Goal: Task Accomplishment & Management: Manage account settings

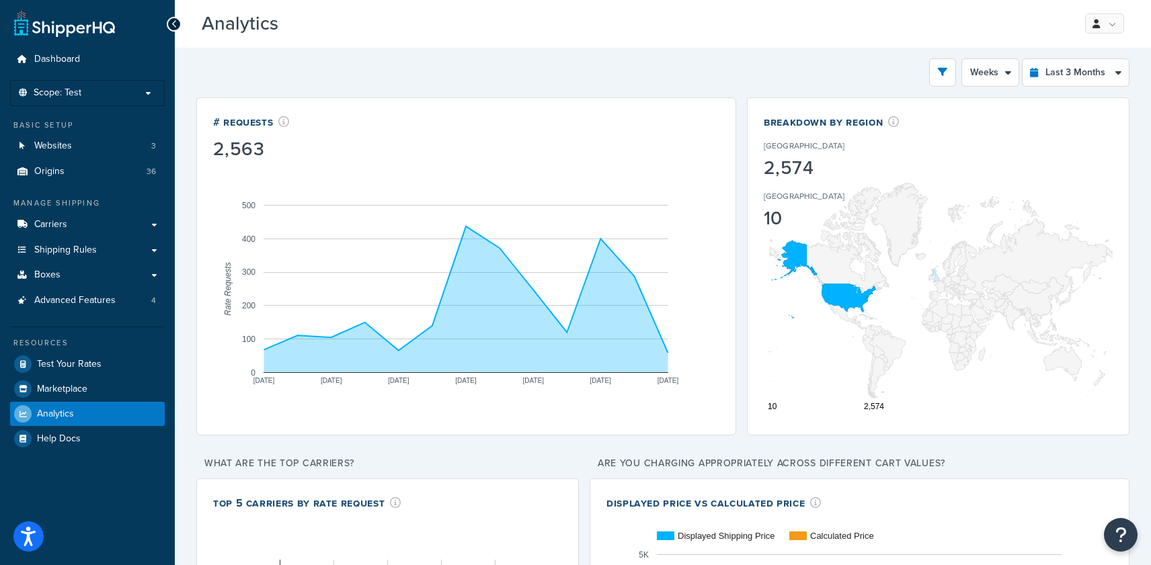
select select "1w"
select select "last_3_months"
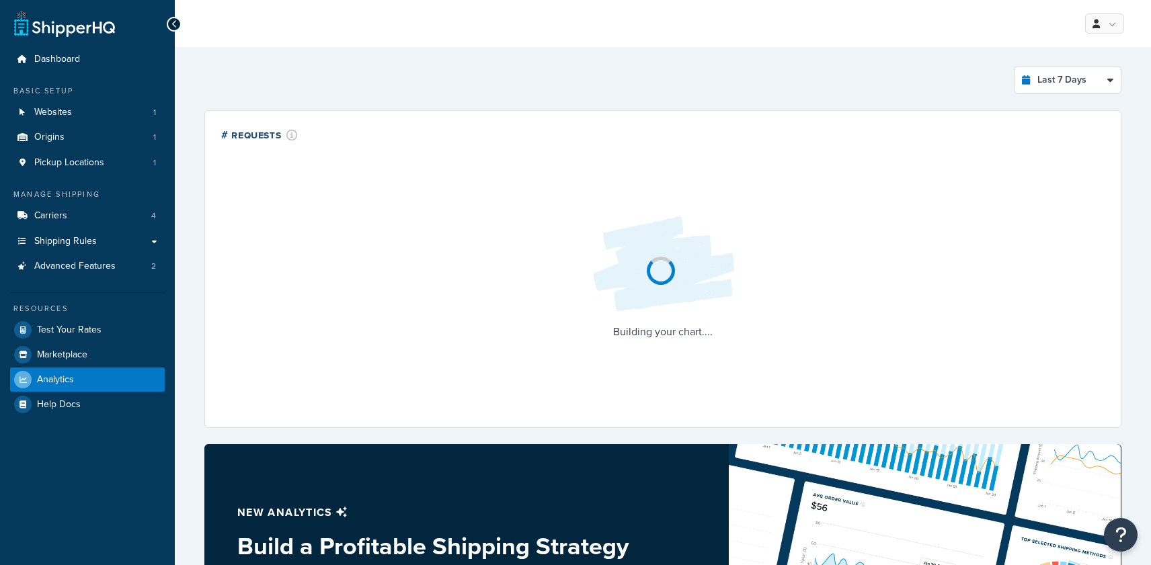
select select "last_7_days"
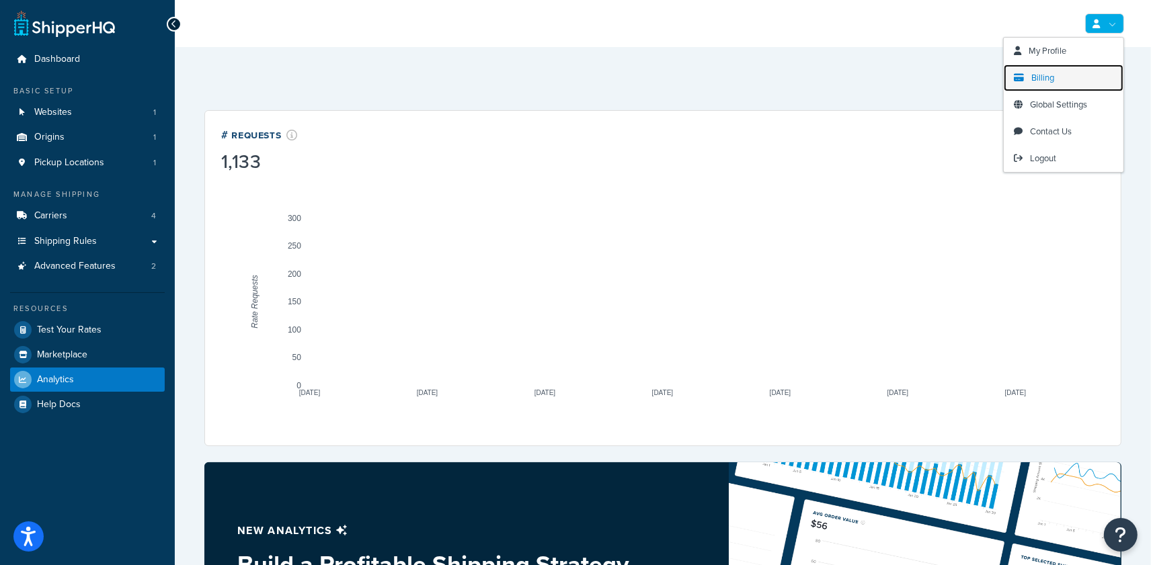
click at [1053, 82] on span "Billing" at bounding box center [1042, 77] width 23 height 13
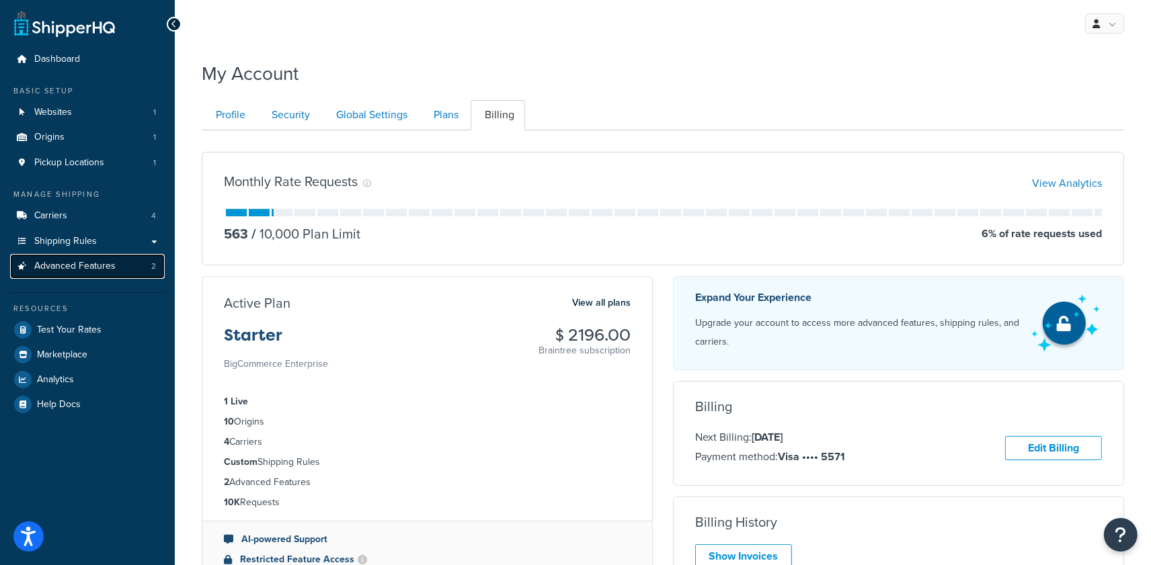
click at [106, 273] on link "Advanced Features 2" at bounding box center [87, 266] width 155 height 25
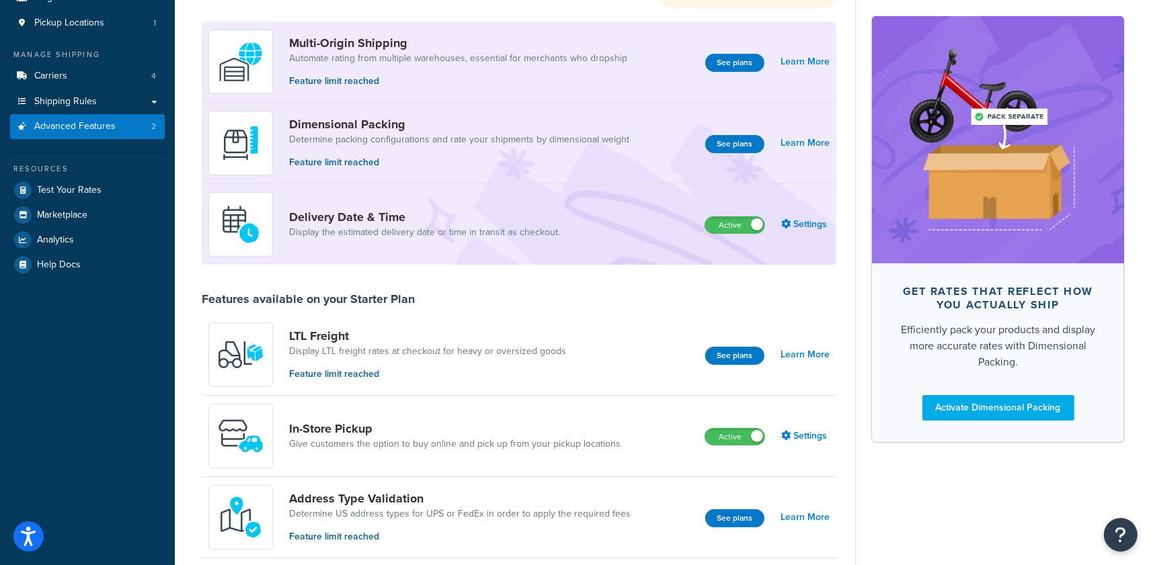
scroll to position [143, 0]
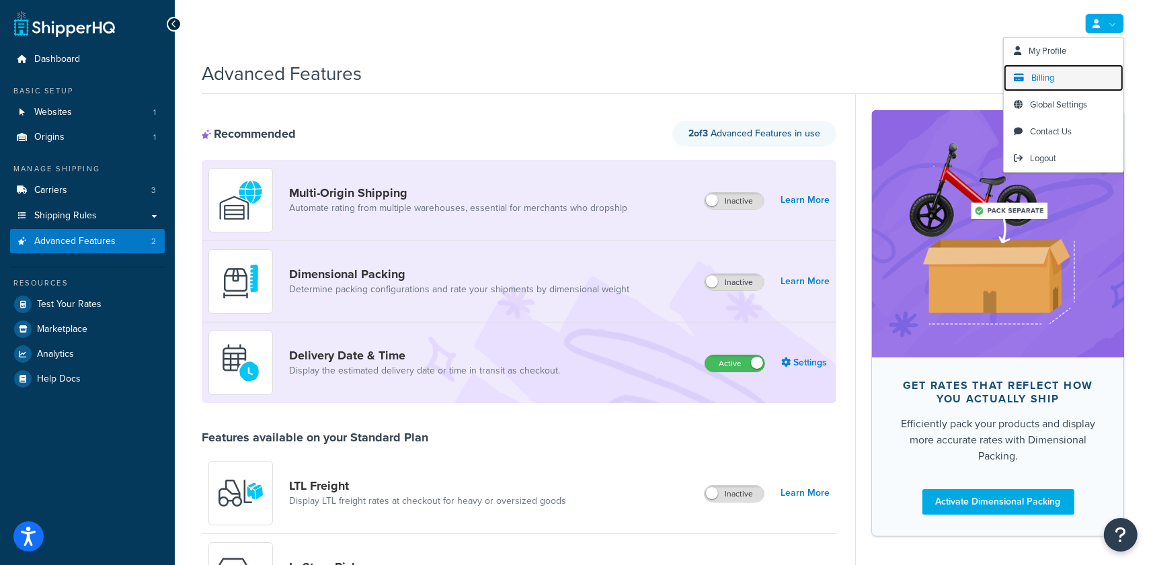
click at [1071, 72] on link "Billing" at bounding box center [1064, 78] width 120 height 27
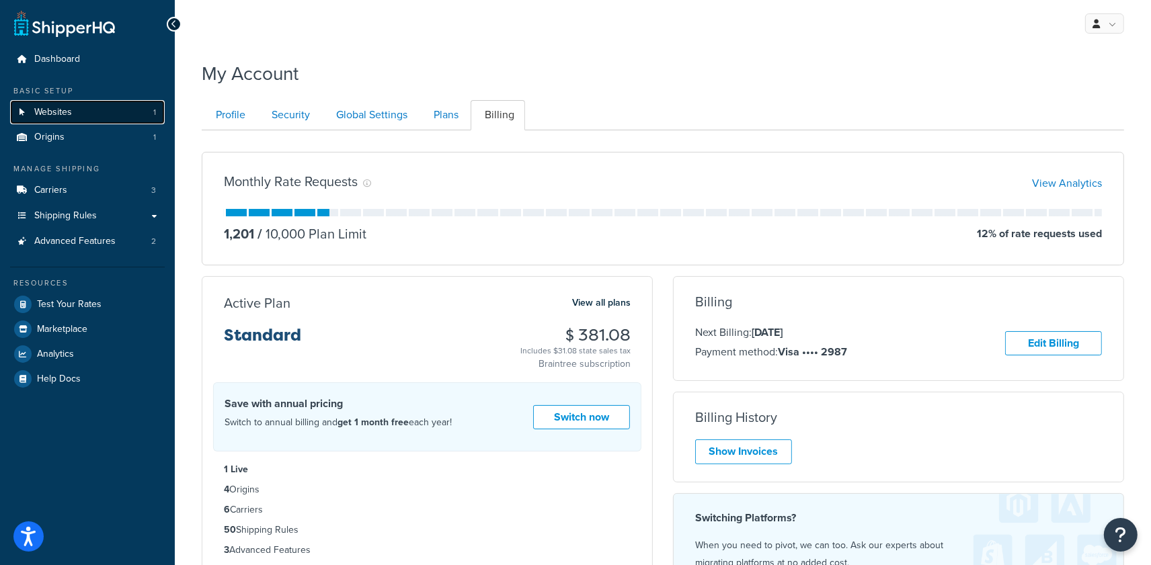
click at [79, 121] on link "Websites 1" at bounding box center [87, 112] width 155 height 25
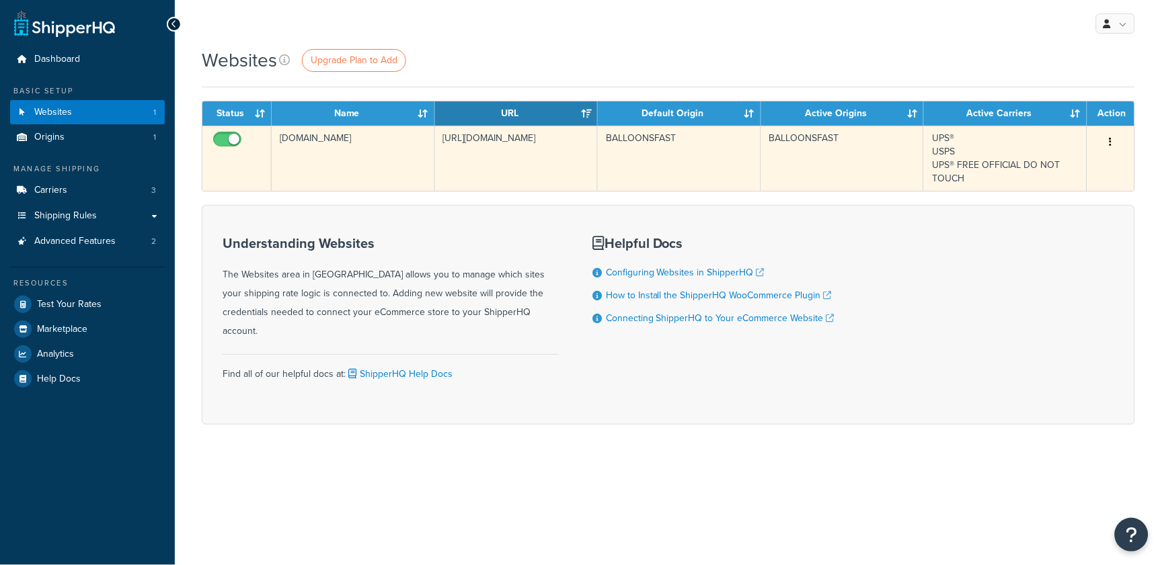
click at [479, 153] on td "https://balloonsfast.com/" at bounding box center [516, 158] width 163 height 65
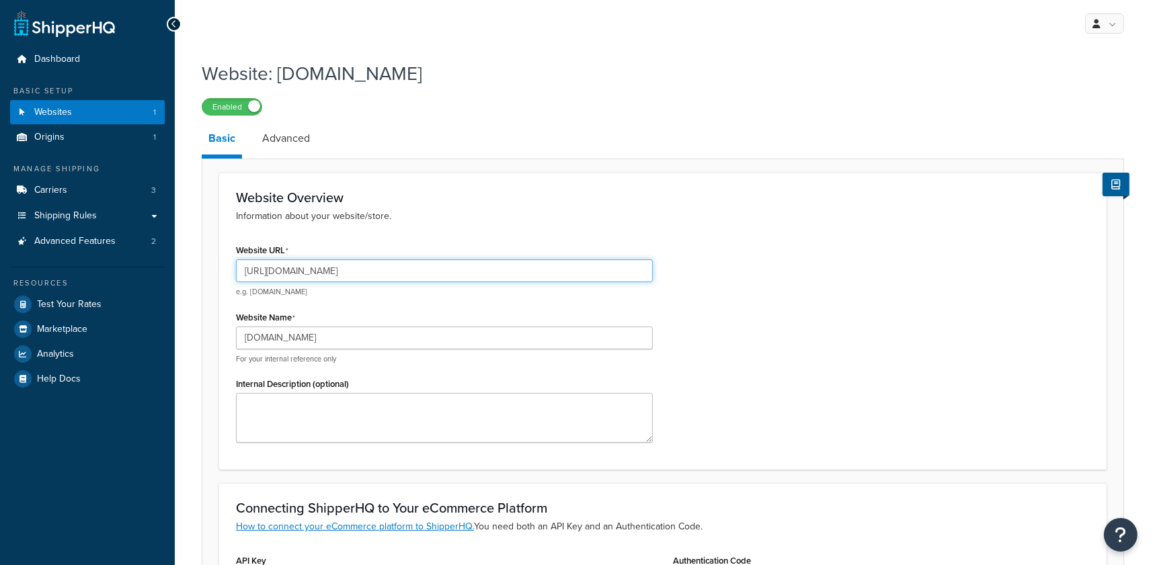
click at [364, 271] on input "https://balloonsfast.com/" at bounding box center [444, 271] width 417 height 23
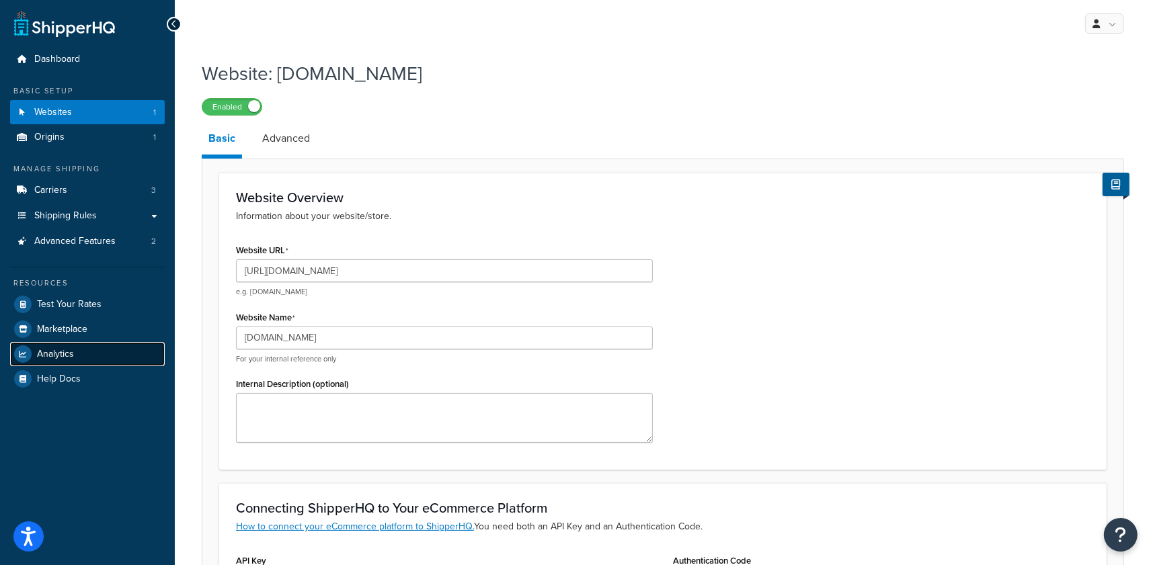
click at [70, 356] on span "Analytics" at bounding box center [55, 354] width 37 height 11
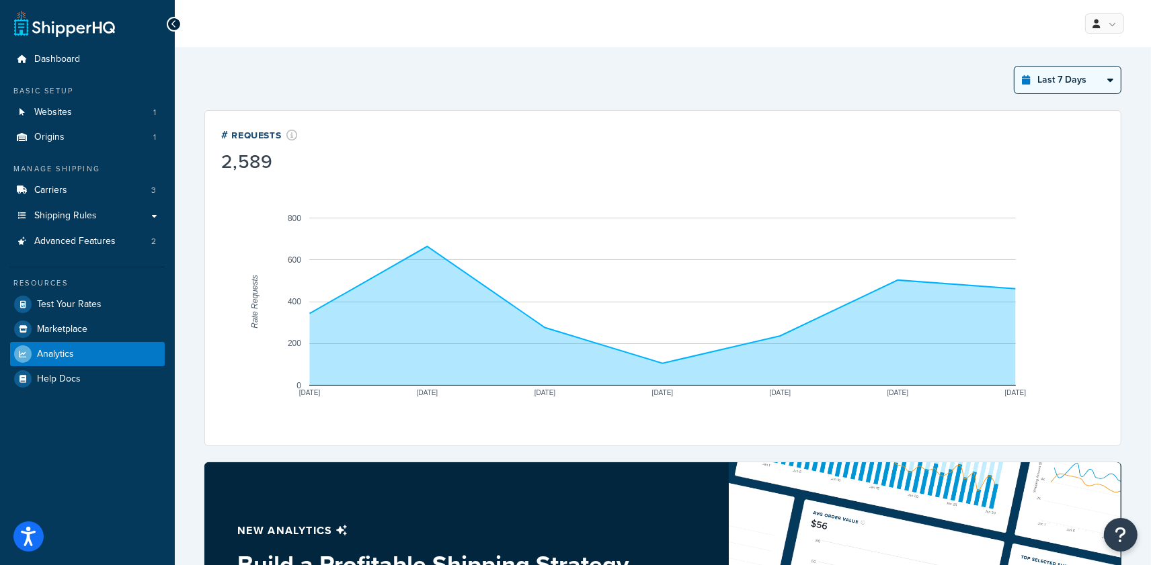
click at [1091, 79] on select "Last 24 Hours Last 7 Days Last 30 Days Last 3 Months Last 6 Months Last 12 Mont…" at bounding box center [1068, 80] width 106 height 27
click at [1015, 67] on select "Last 24 Hours Last 7 Days Last 30 Days Last 3 Months Last 6 Months Last 12 Mont…" at bounding box center [1068, 80] width 106 height 27
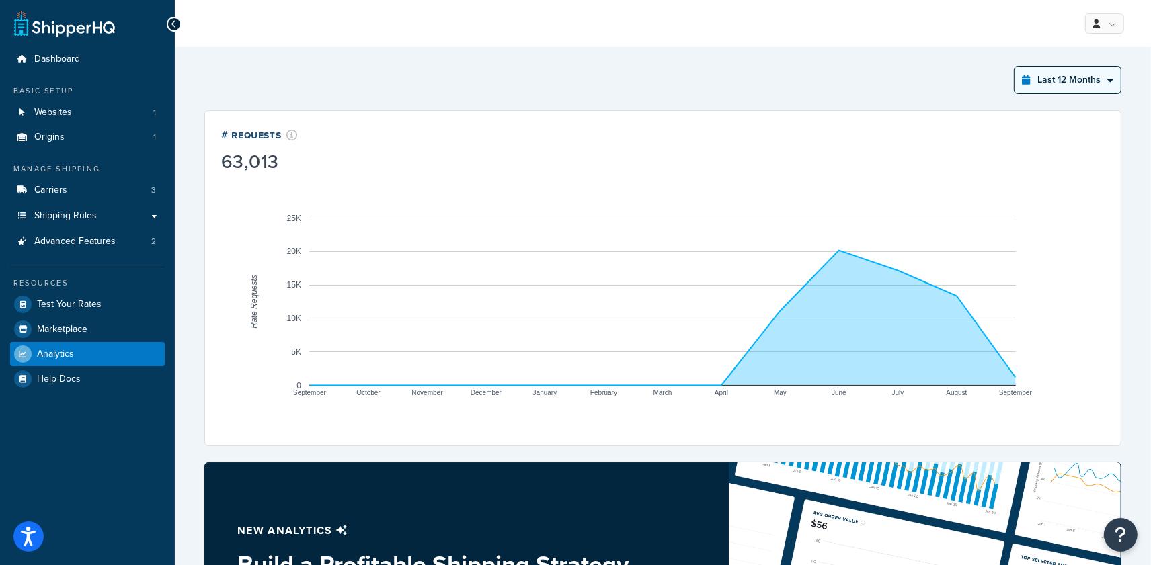
click at [1082, 92] on select "Last 24 Hours Last 7 Days Last 30 Days Last 3 Months Last 6 Months Last 12 Mont…" at bounding box center [1068, 80] width 106 height 27
click at [1015, 67] on select "Last 24 Hours Last 7 Days Last 30 Days Last 3 Months Last 6 Months Last 12 Mont…" at bounding box center [1068, 80] width 106 height 27
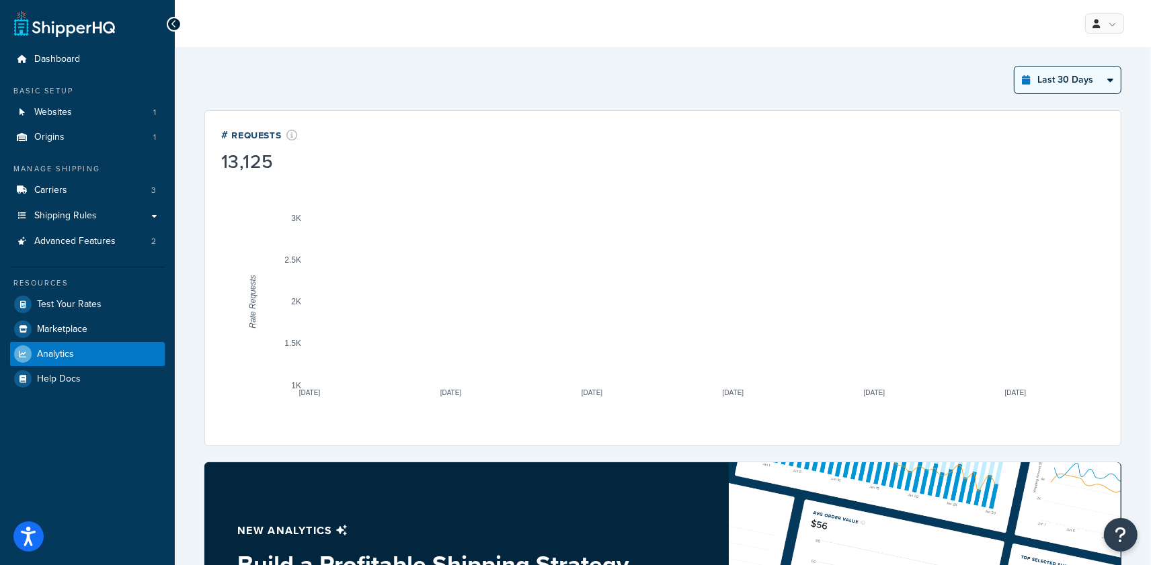
click at [1106, 81] on select "Last 24 Hours Last 7 Days Last 30 Days Last 3 Months Last 6 Months Last 12 Mont…" at bounding box center [1068, 80] width 106 height 27
select select "last_3_months"
click at [1015, 67] on select "Last 24 Hours Last 7 Days Last 30 Days Last 3 Months Last 6 Months Last 12 Mont…" at bounding box center [1068, 80] width 106 height 27
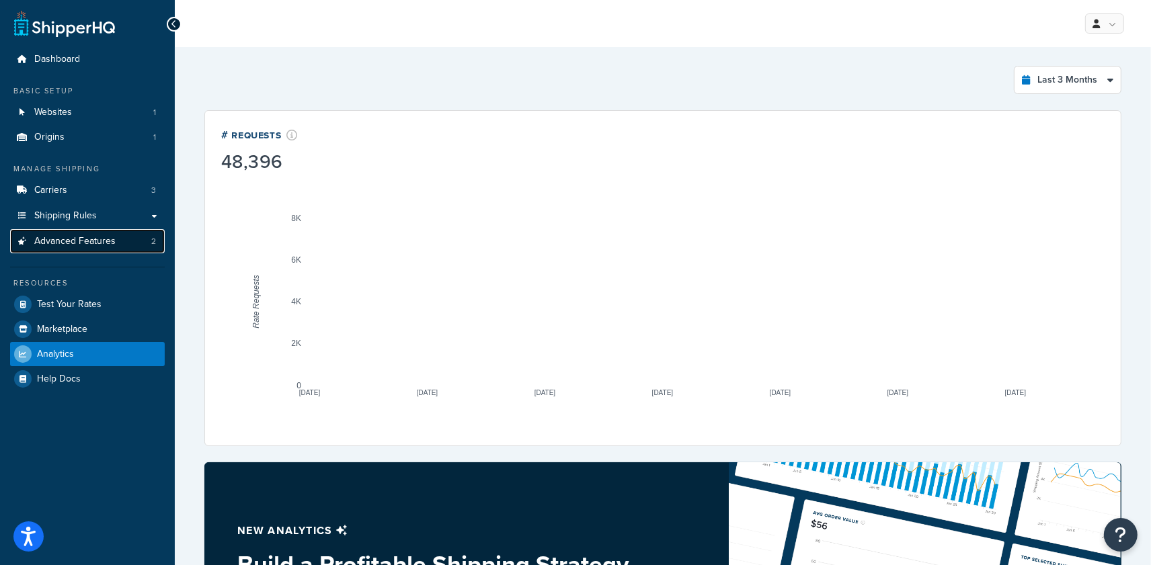
click at [87, 250] on link "Advanced Features 2" at bounding box center [87, 241] width 155 height 25
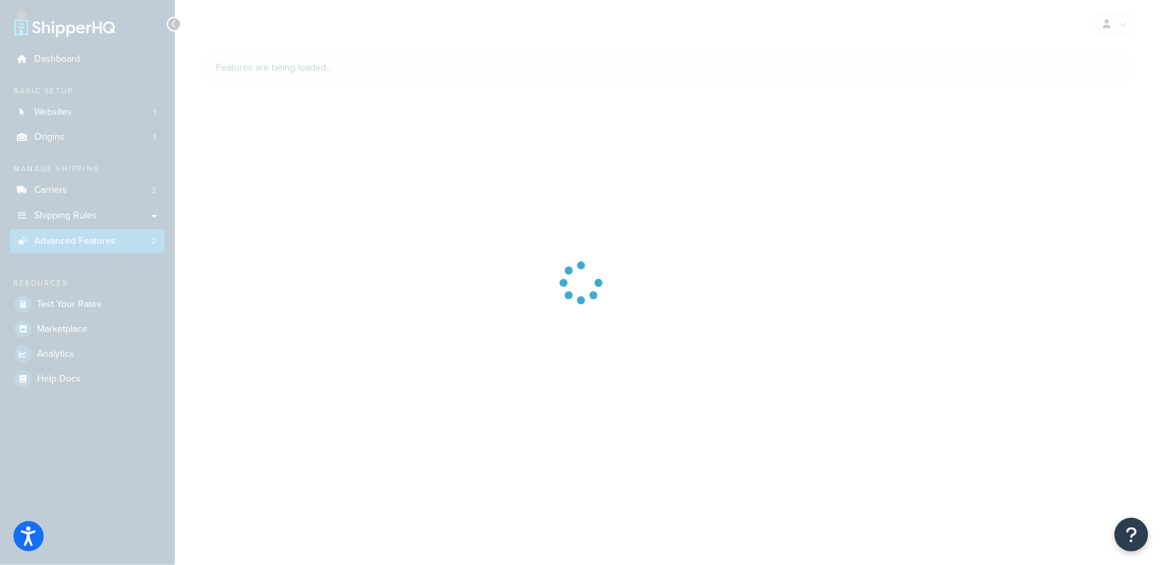
click at [87, 249] on div at bounding box center [581, 282] width 1162 height 565
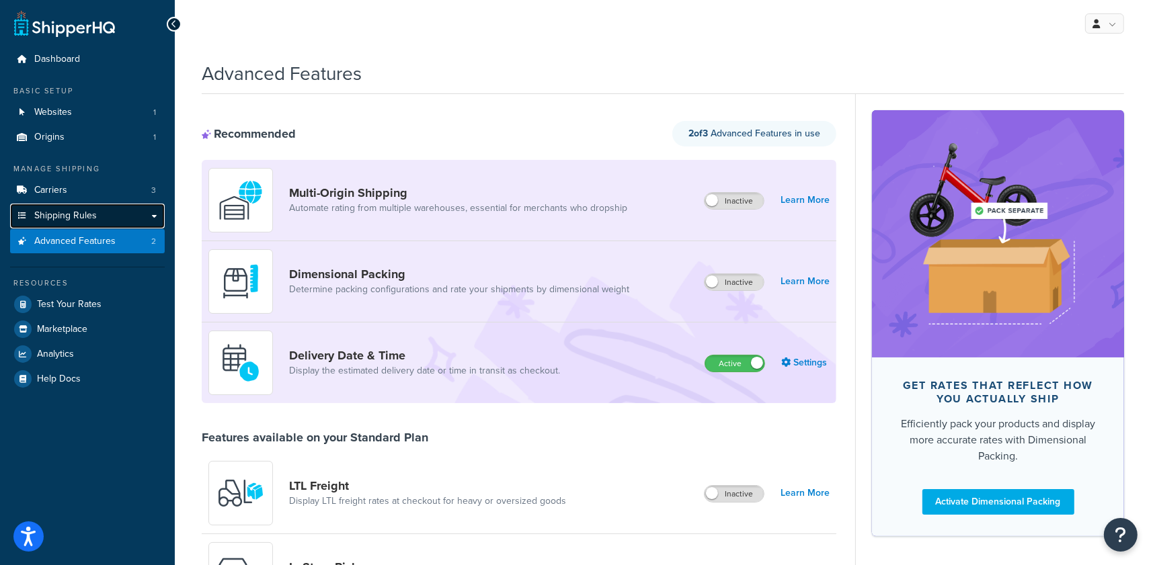
click at [106, 213] on link "Shipping Rules" at bounding box center [87, 216] width 155 height 25
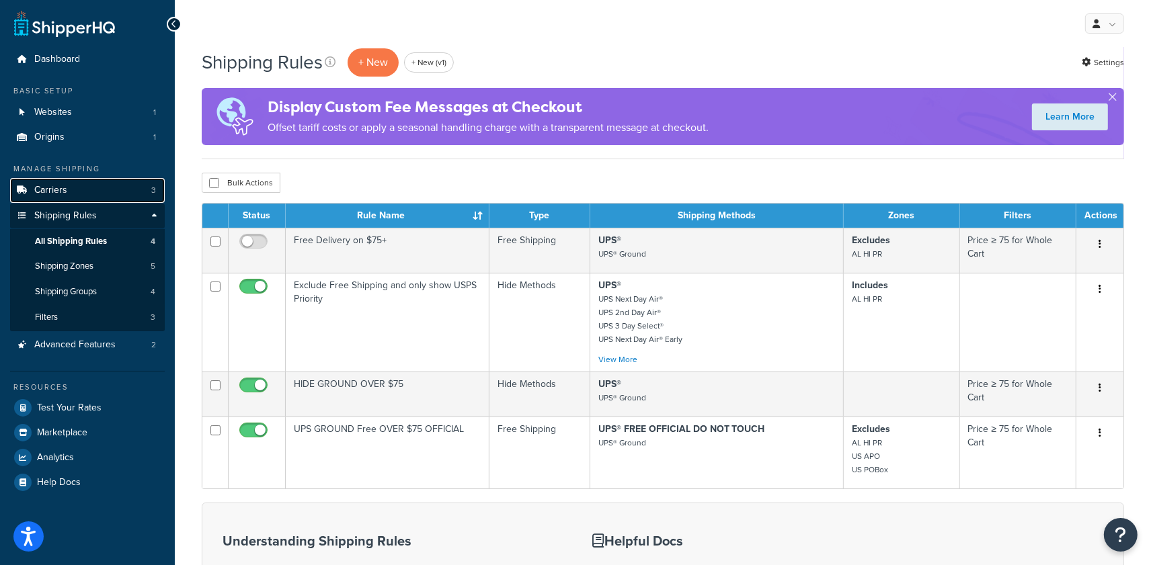
click at [112, 190] on link "Carriers 3" at bounding box center [87, 190] width 155 height 25
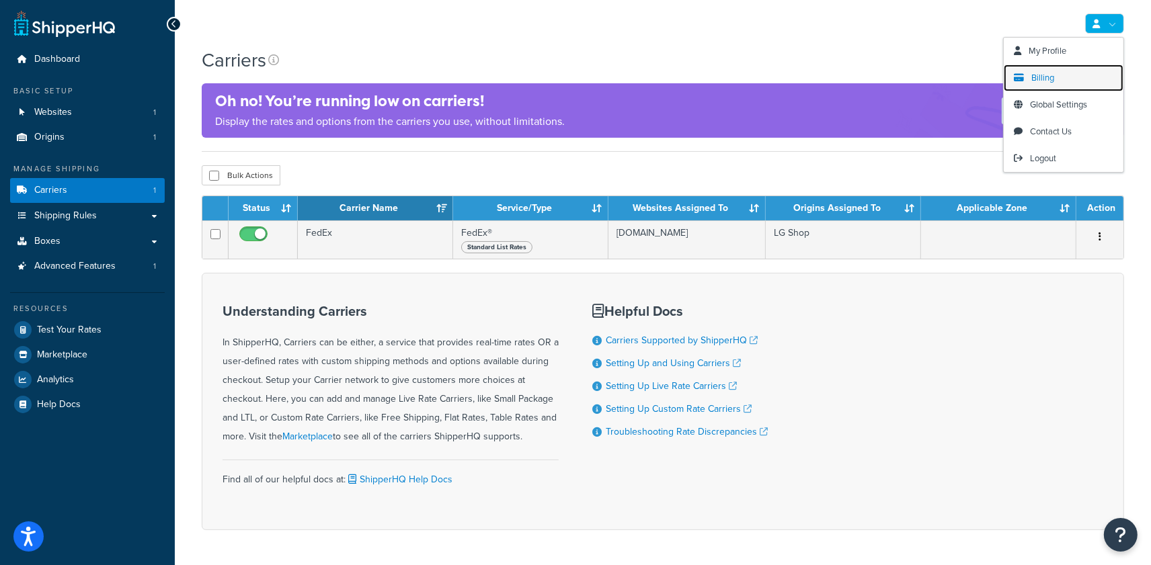
click at [1055, 73] on link "Billing" at bounding box center [1064, 78] width 120 height 27
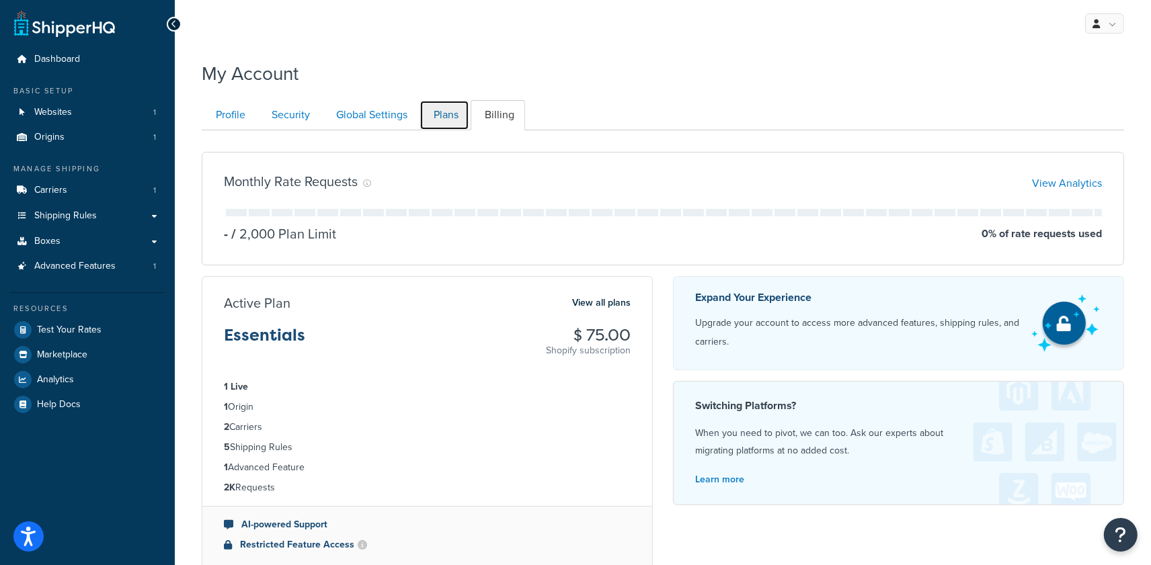
click at [453, 116] on link "Plans" at bounding box center [445, 115] width 50 height 30
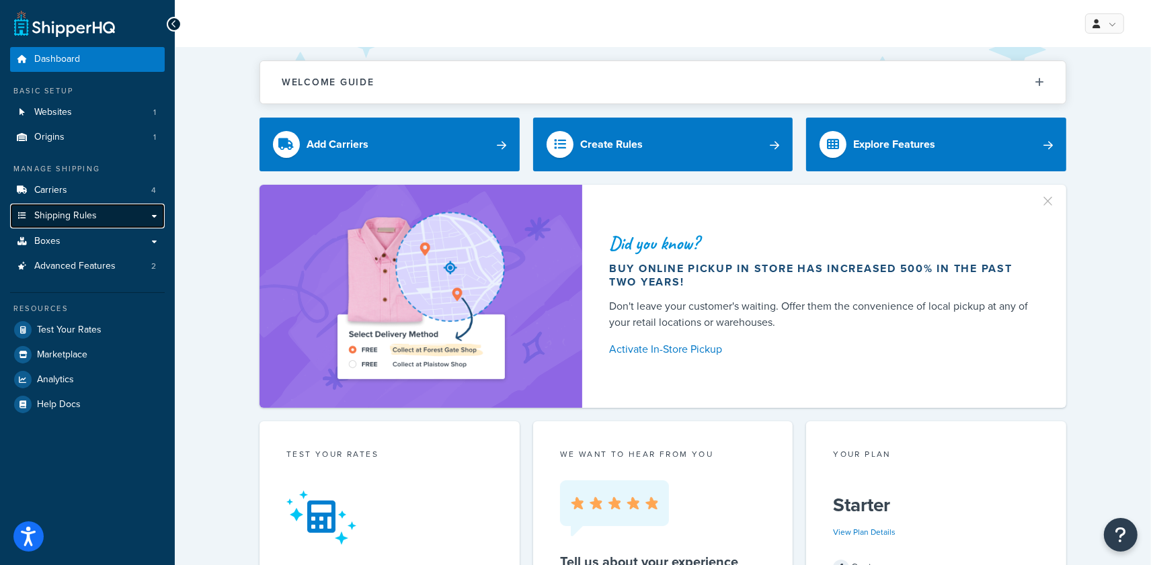
click at [73, 215] on span "Shipping Rules" at bounding box center [65, 215] width 63 height 11
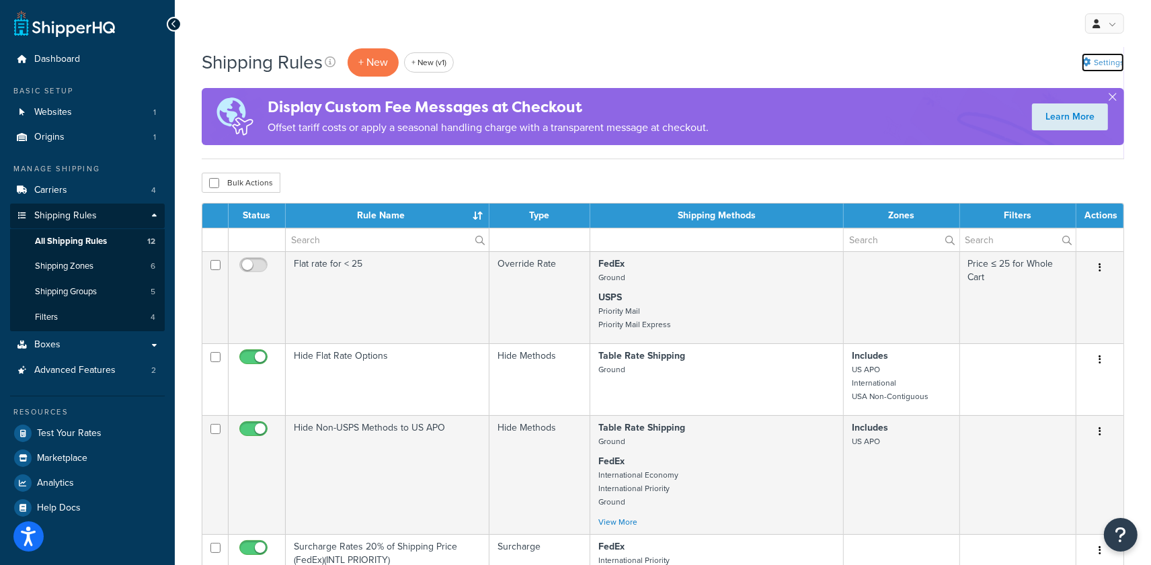
click at [1098, 62] on link "Settings" at bounding box center [1103, 62] width 42 height 19
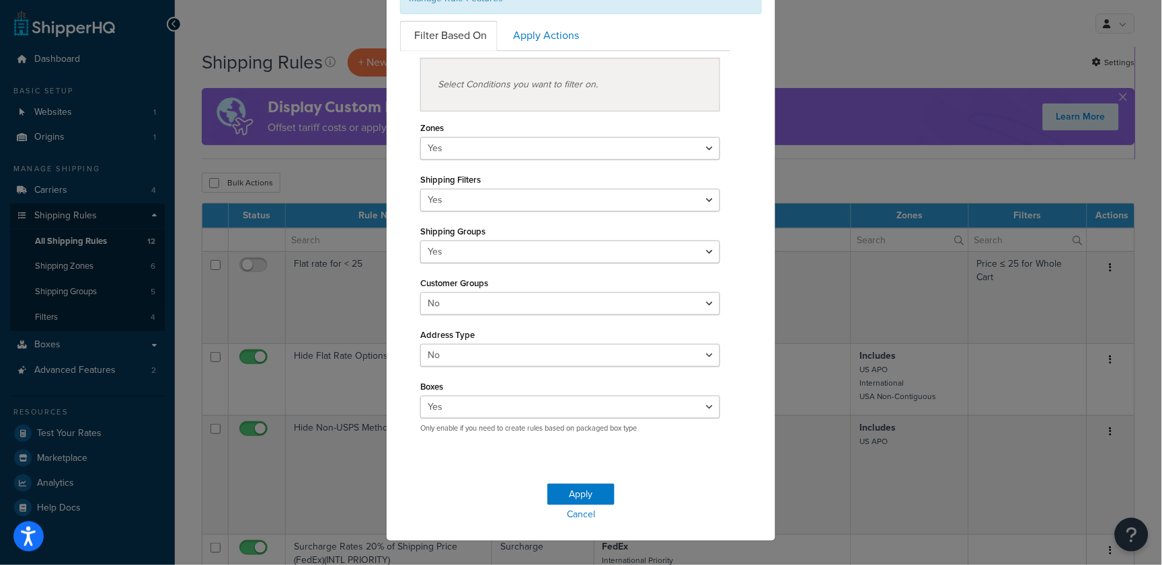
scroll to position [133, 0]
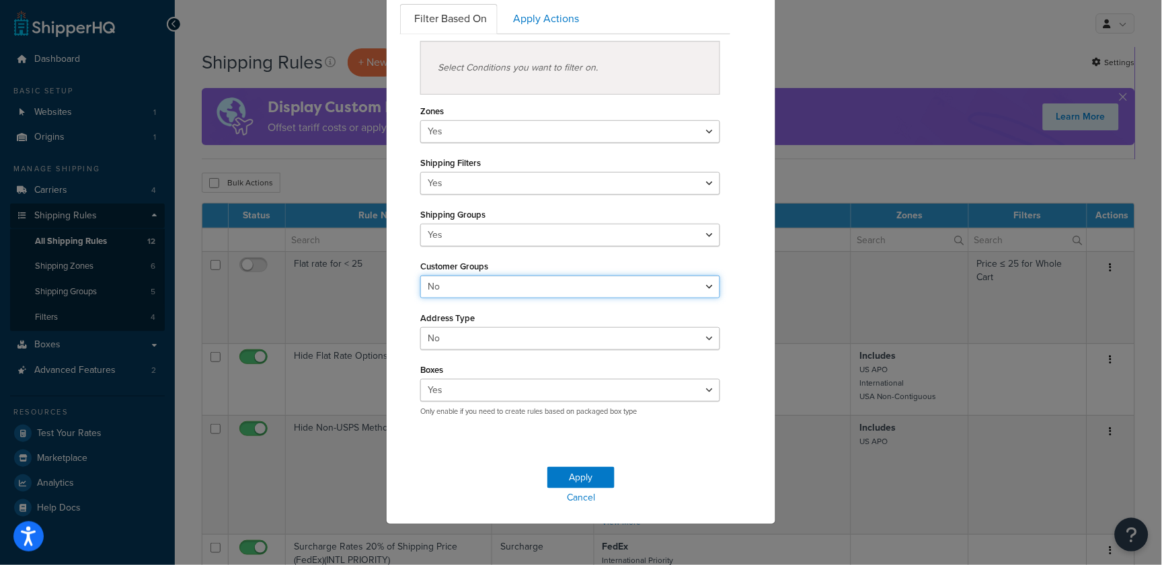
click at [486, 291] on select "Yes No" at bounding box center [570, 287] width 300 height 23
select select "true"
click at [420, 276] on select "Yes No" at bounding box center [570, 287] width 300 height 23
click at [568, 477] on button "Apply" at bounding box center [580, 478] width 67 height 22
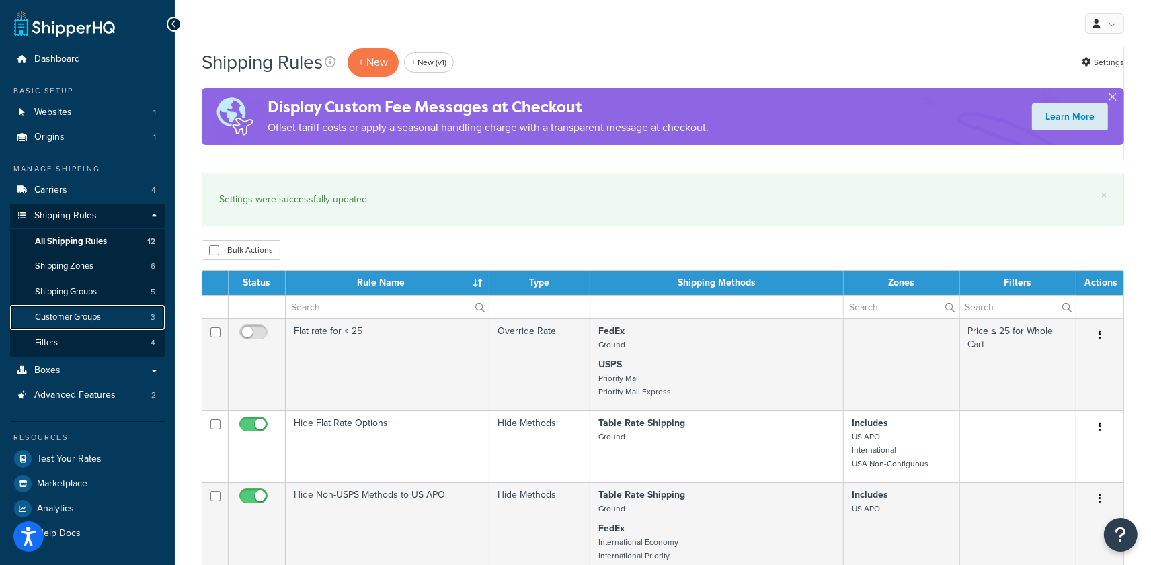
click at [134, 318] on link "Customer Groups 3" at bounding box center [87, 317] width 155 height 25
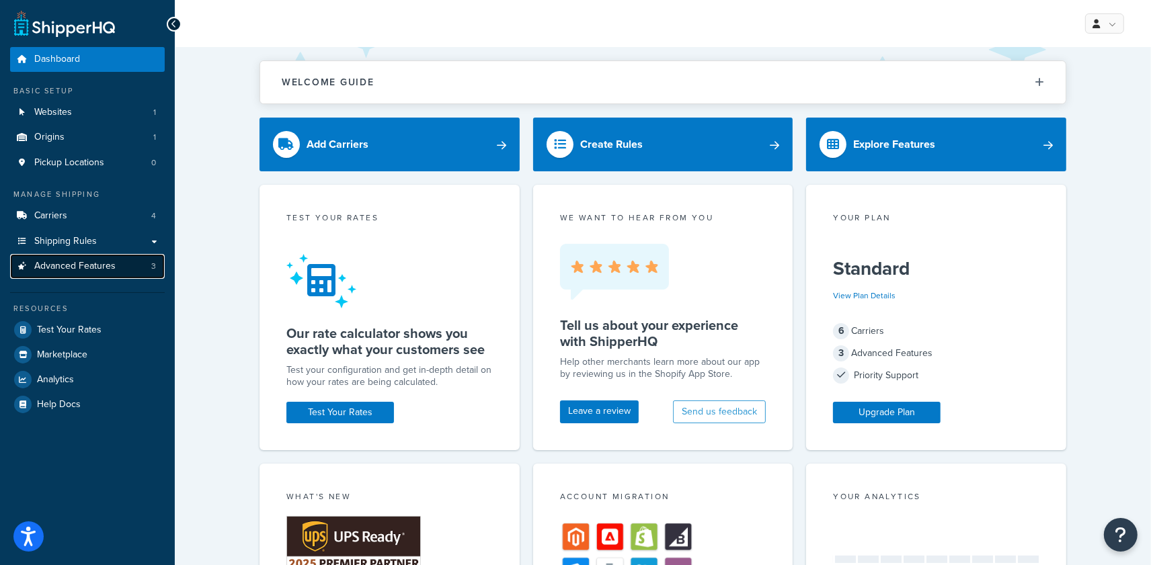
click at [87, 266] on span "Advanced Features" at bounding box center [74, 266] width 81 height 11
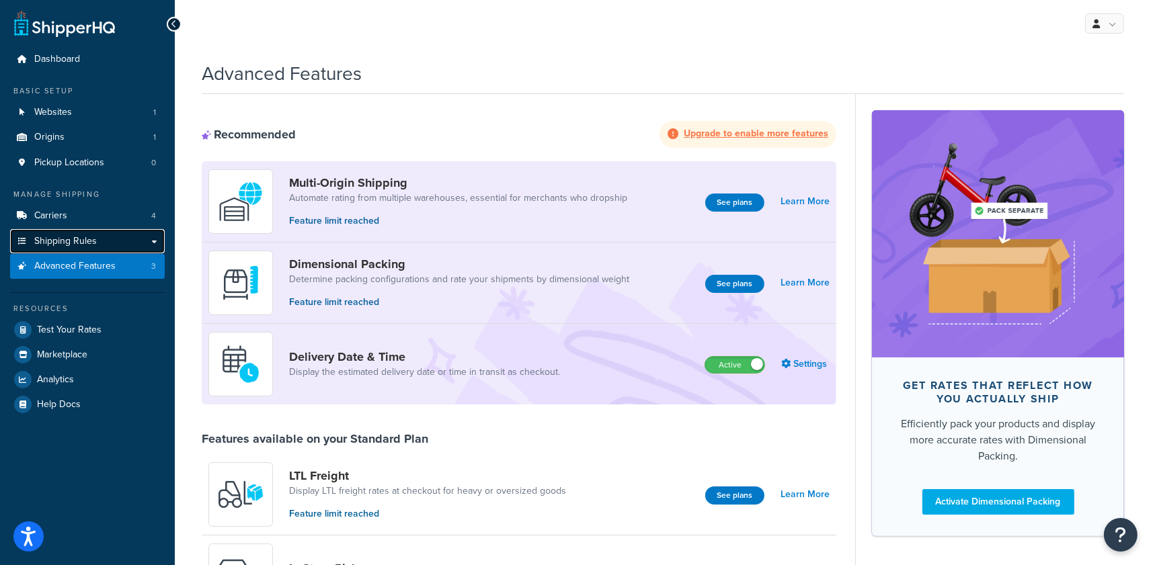
click at [89, 236] on span "Shipping Rules" at bounding box center [65, 241] width 63 height 11
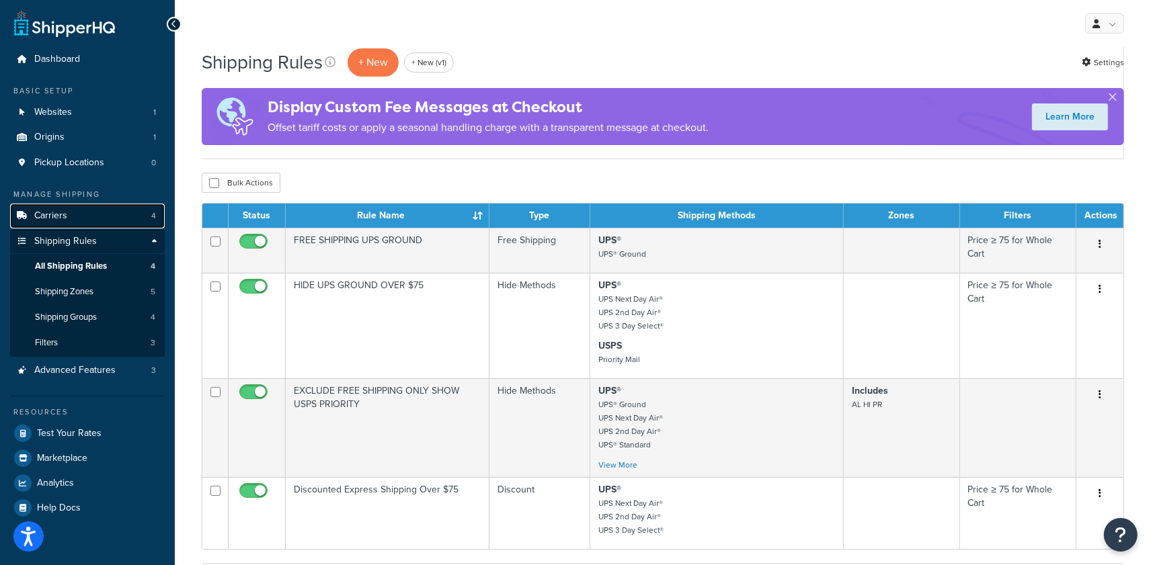
click at [98, 206] on link "Carriers 4" at bounding box center [87, 216] width 155 height 25
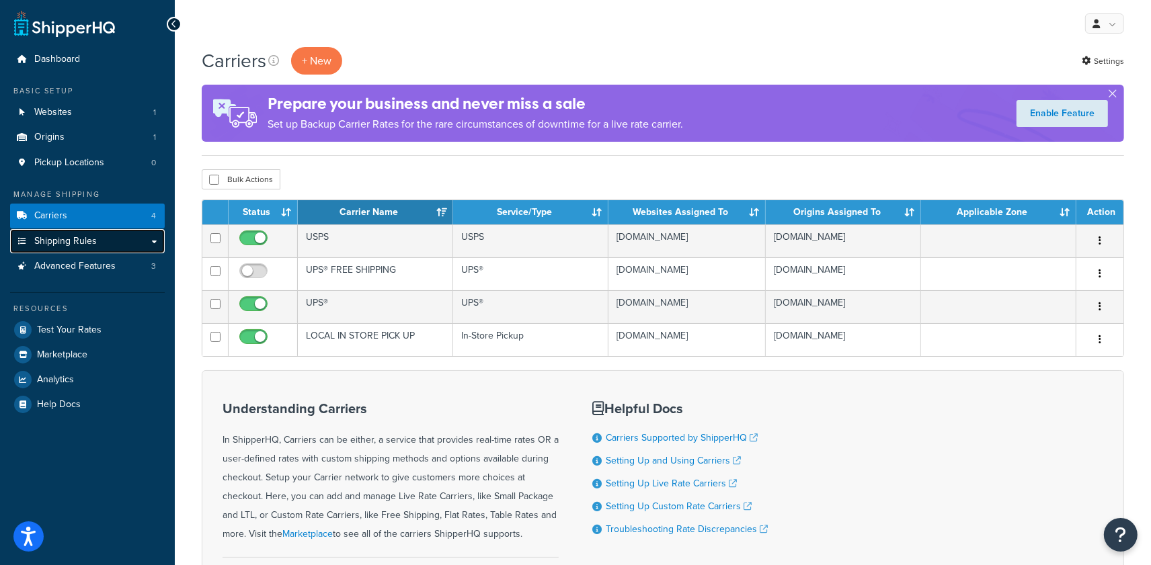
click at [118, 253] on link "Shipping Rules" at bounding box center [87, 241] width 155 height 25
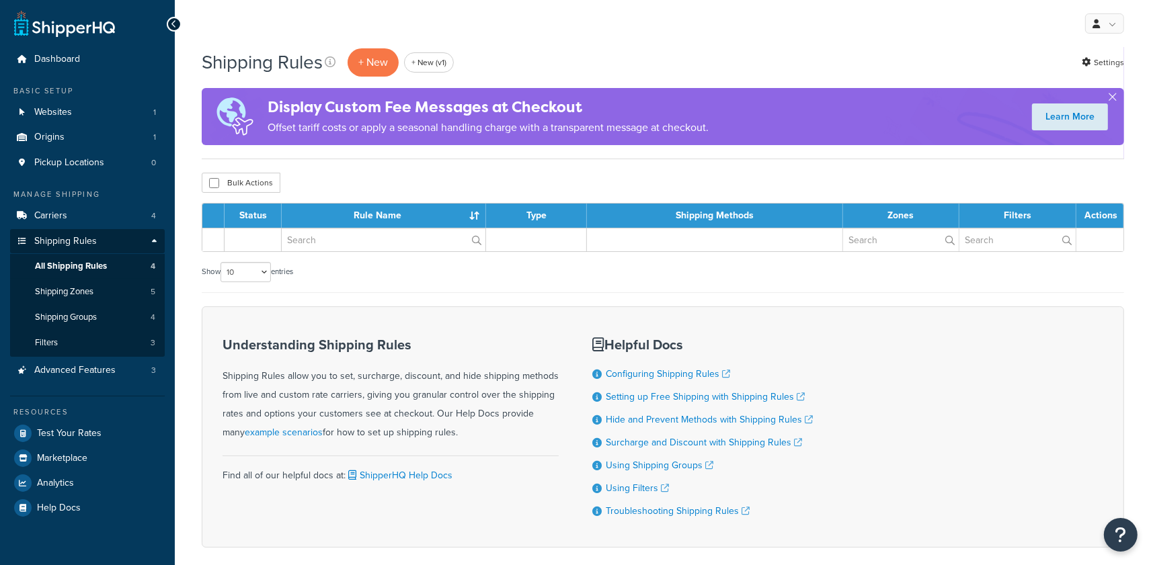
click at [105, 263] on span "All Shipping Rules" at bounding box center [71, 266] width 72 height 11
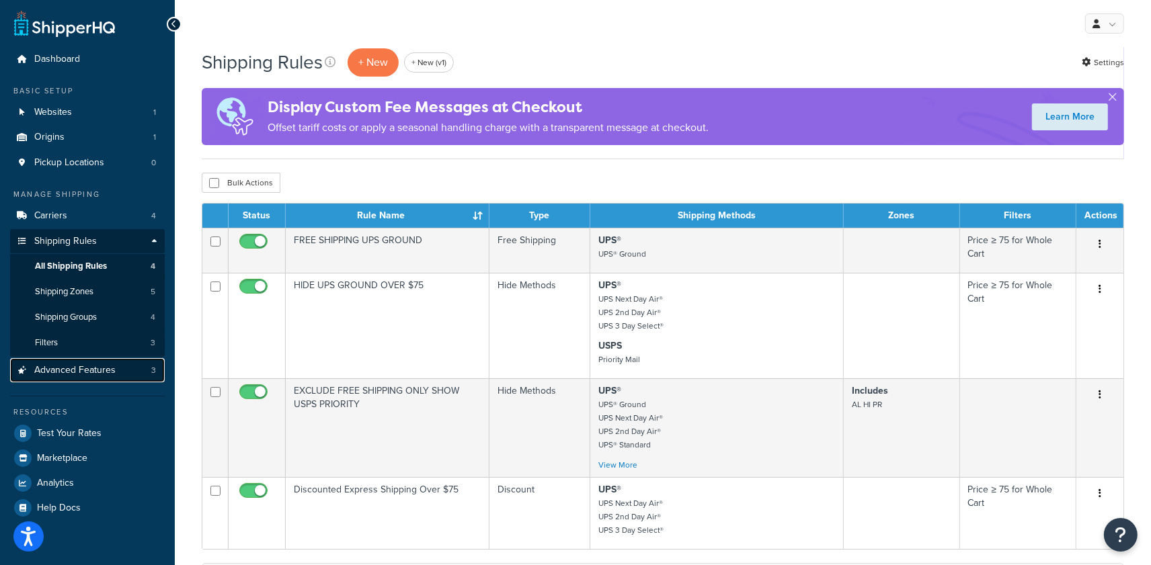
click at [104, 368] on span "Advanced Features" at bounding box center [74, 370] width 81 height 11
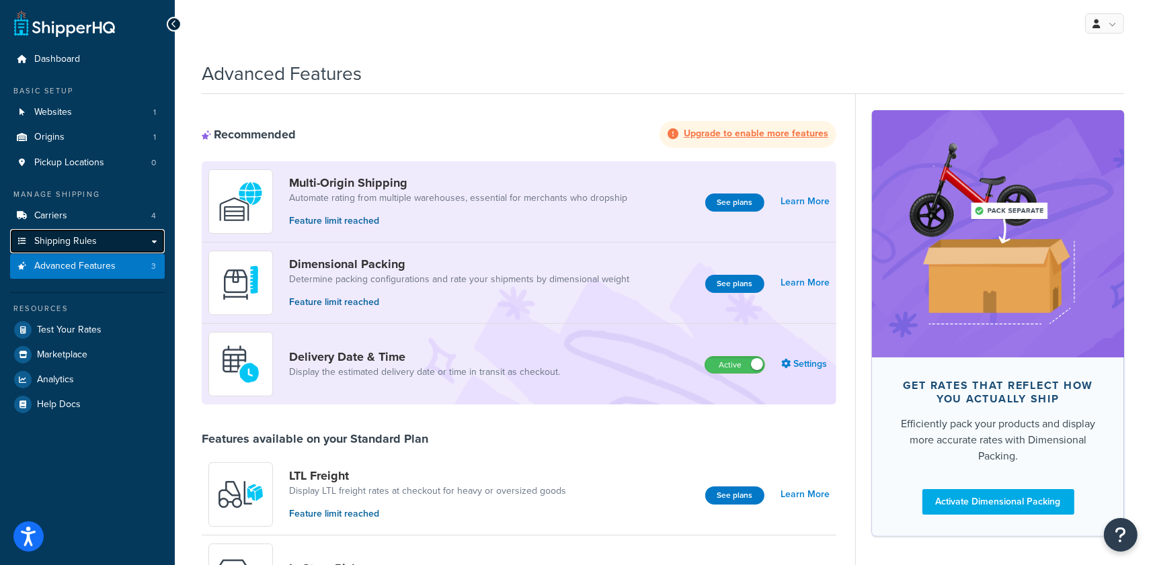
click at [103, 247] on link "Shipping Rules" at bounding box center [87, 241] width 155 height 25
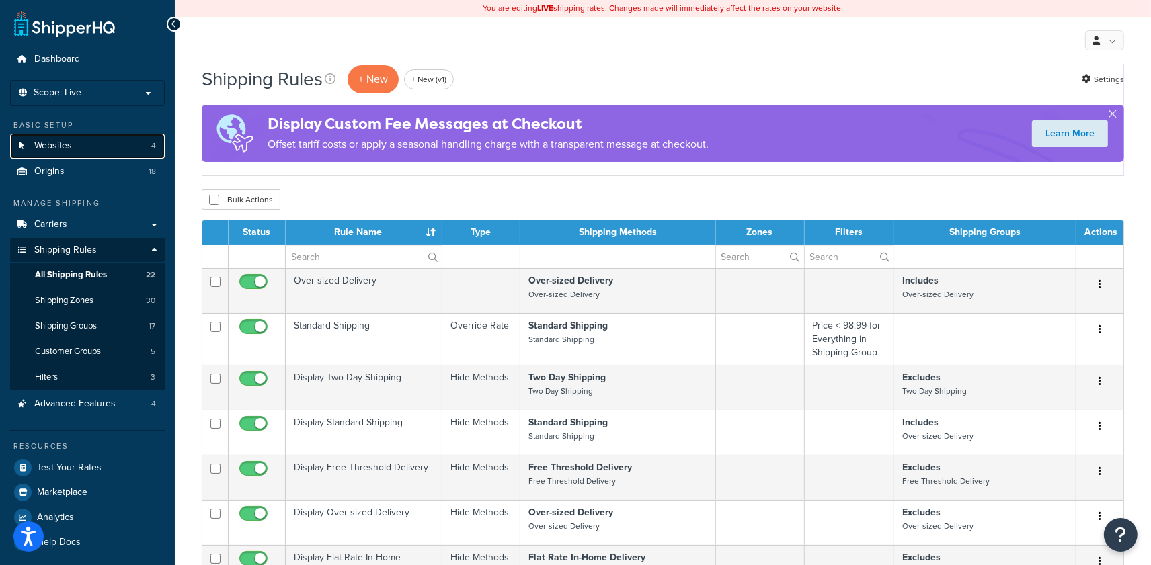
click at [87, 147] on link "Websites 4" at bounding box center [87, 146] width 155 height 25
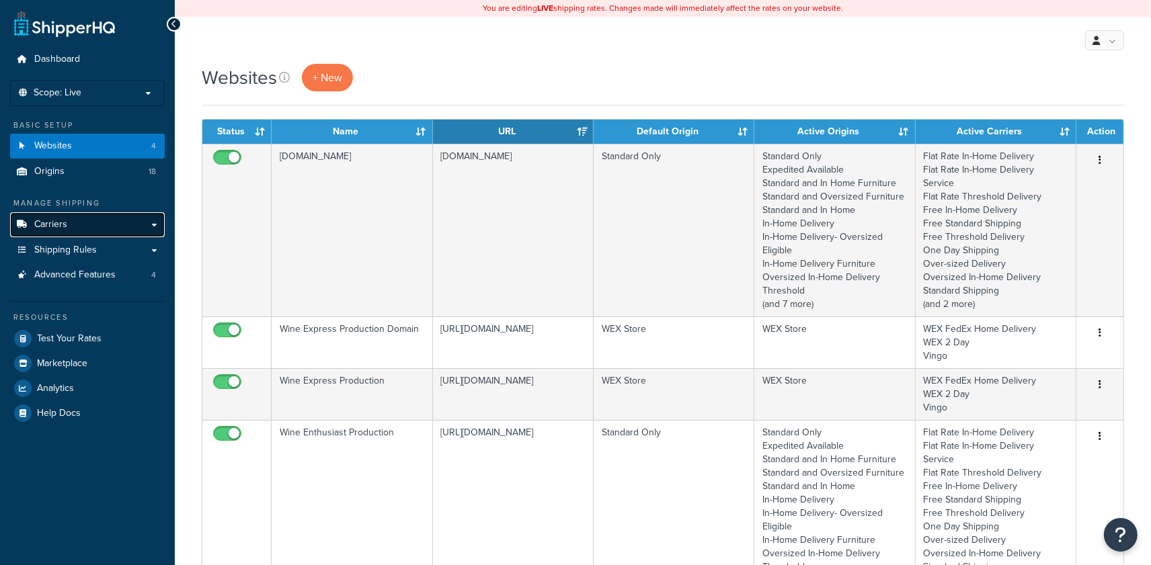
click at [83, 231] on link "Carriers" at bounding box center [87, 224] width 155 height 25
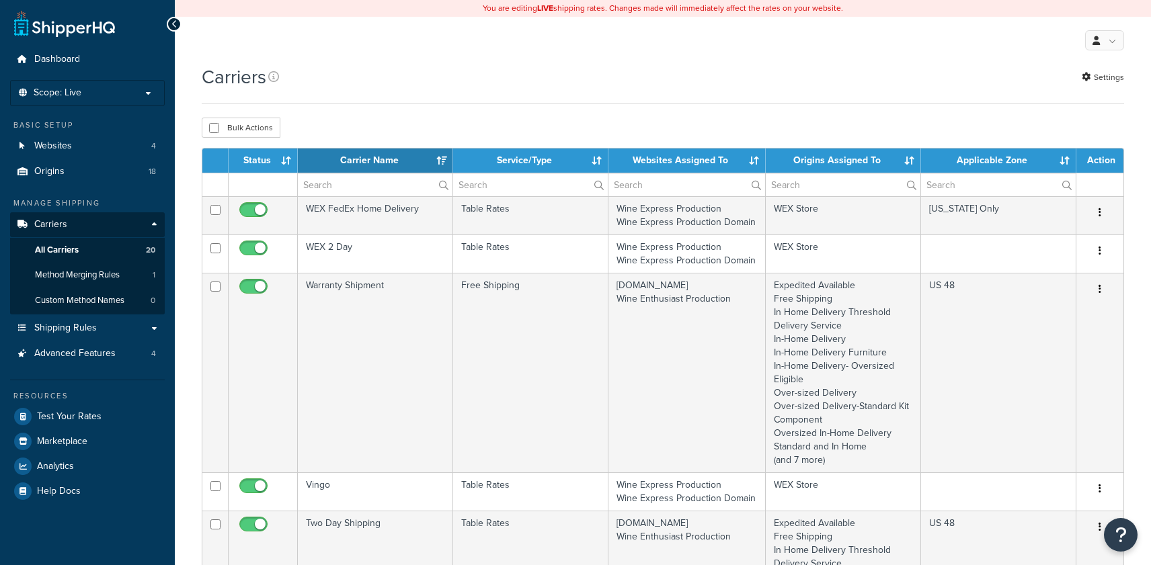
select select "15"
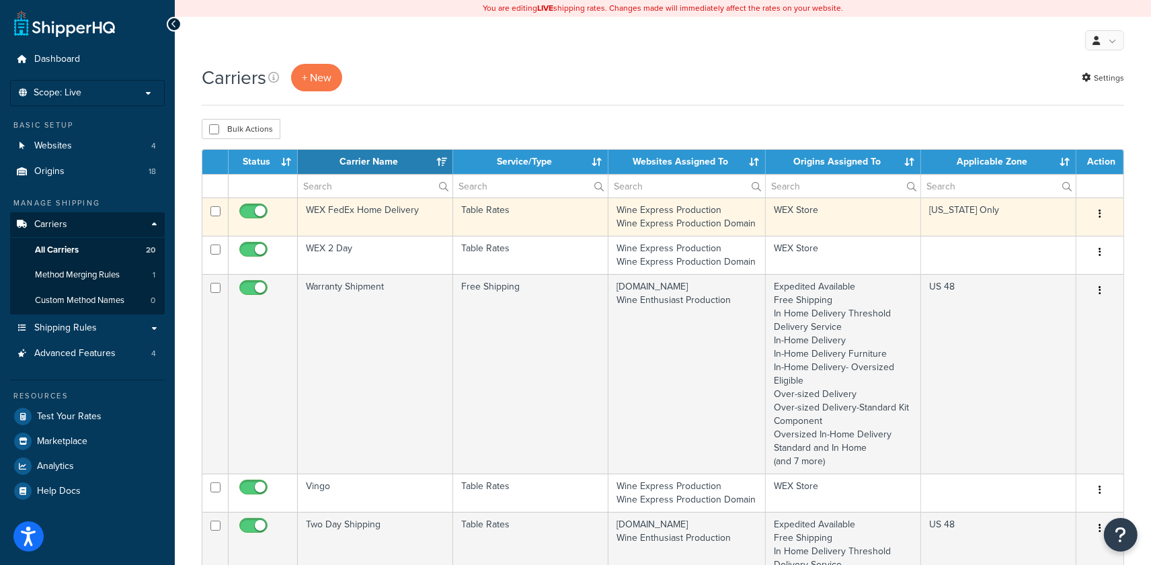
click at [385, 227] on td "WEX FedEx Home Delivery" at bounding box center [375, 217] width 155 height 38
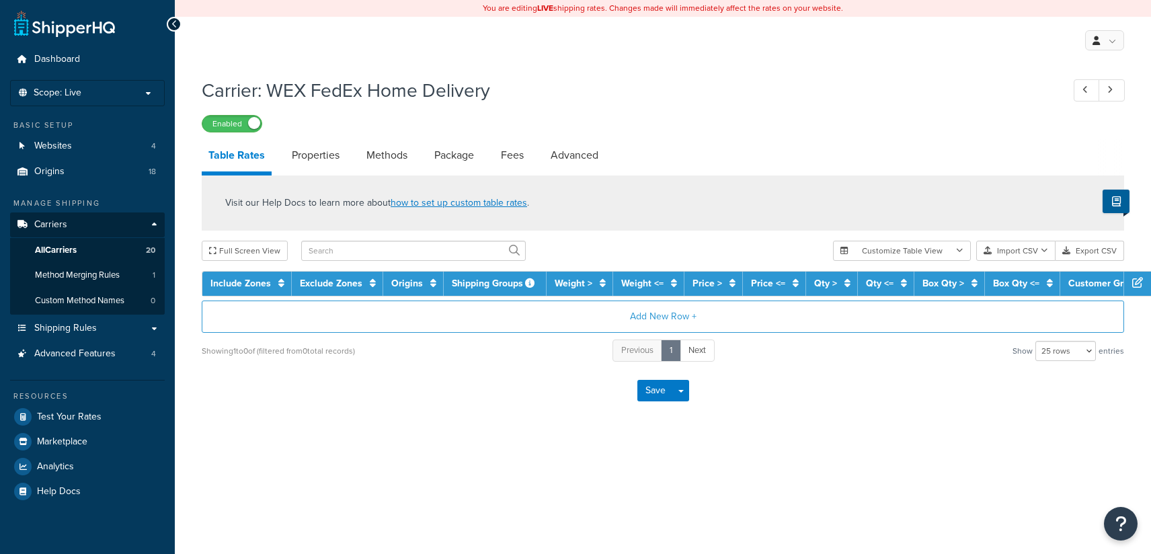
select select "25"
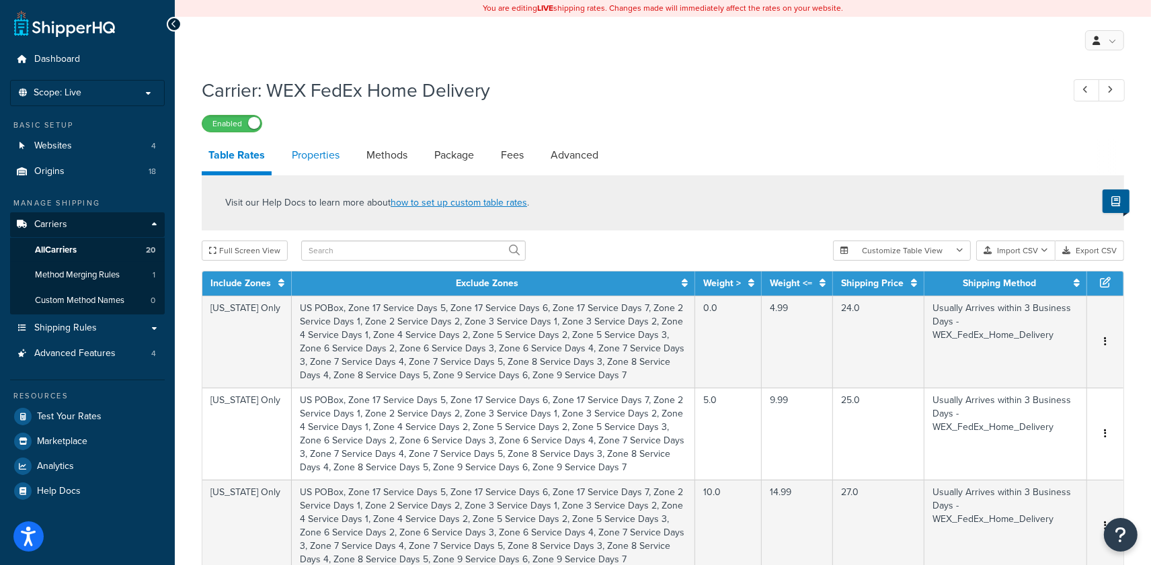
click at [317, 159] on link "Properties" at bounding box center [315, 155] width 61 height 32
select select "HIGHEST"
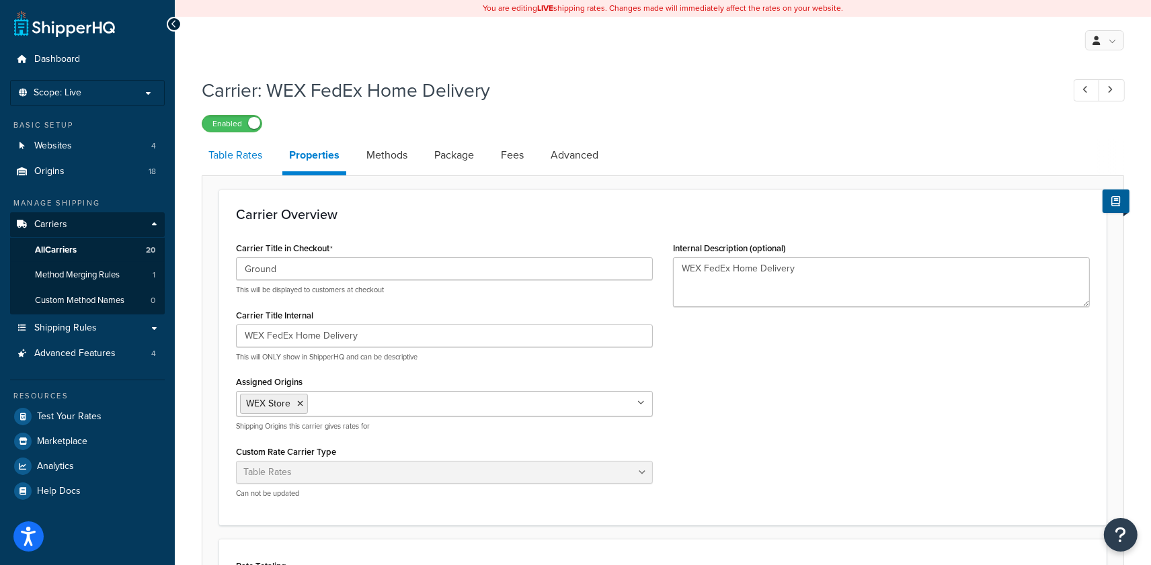
click at [238, 157] on link "Table Rates" at bounding box center [235, 155] width 67 height 32
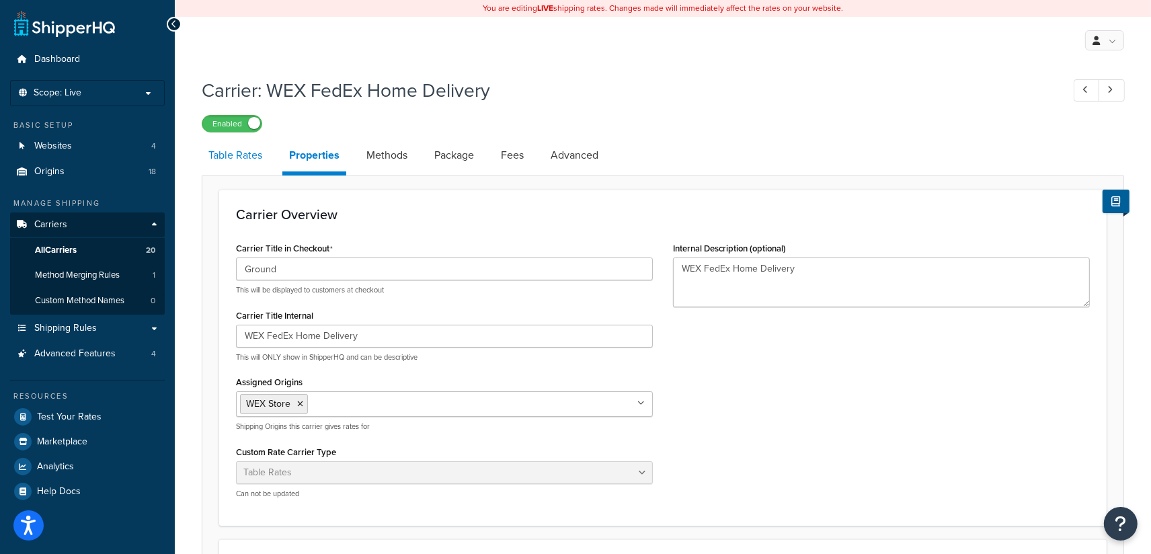
select select "25"
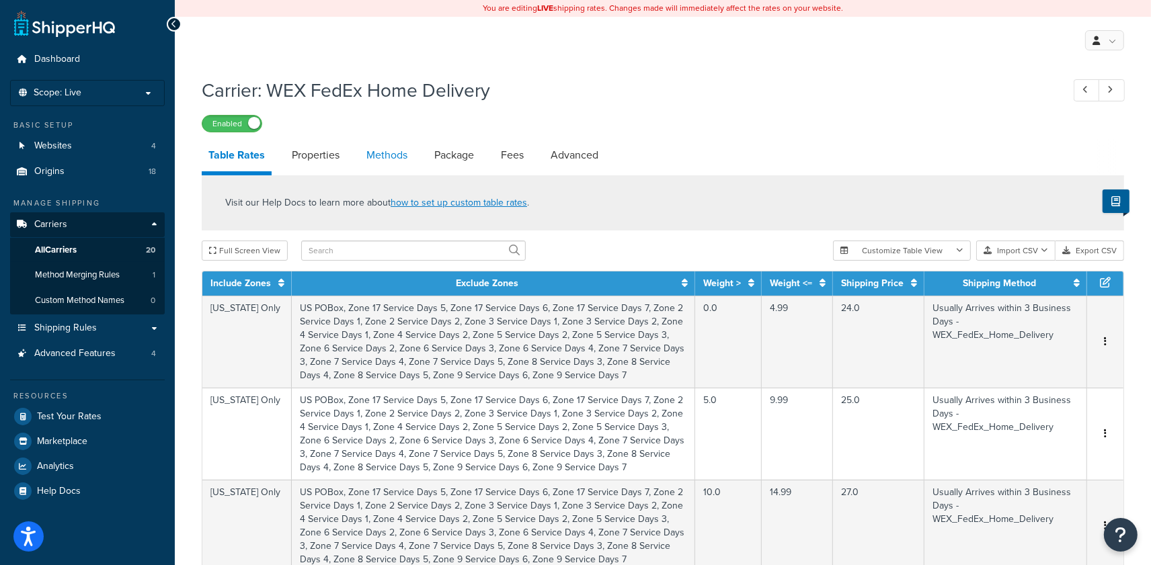
click at [379, 154] on link "Methods" at bounding box center [387, 155] width 54 height 32
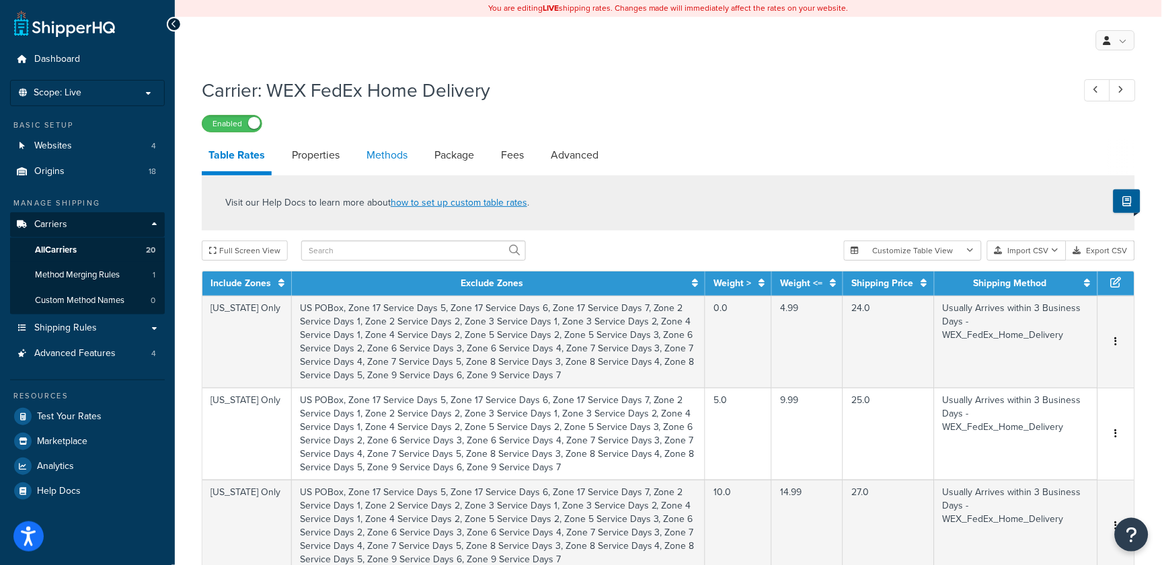
select select "25"
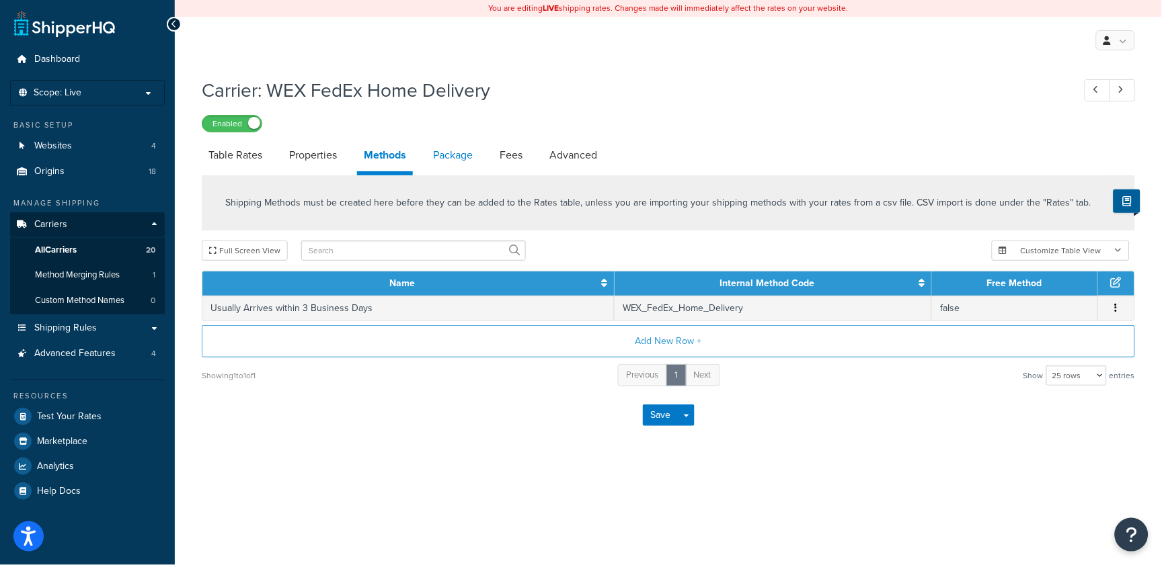
click at [442, 153] on link "Package" at bounding box center [452, 155] width 53 height 32
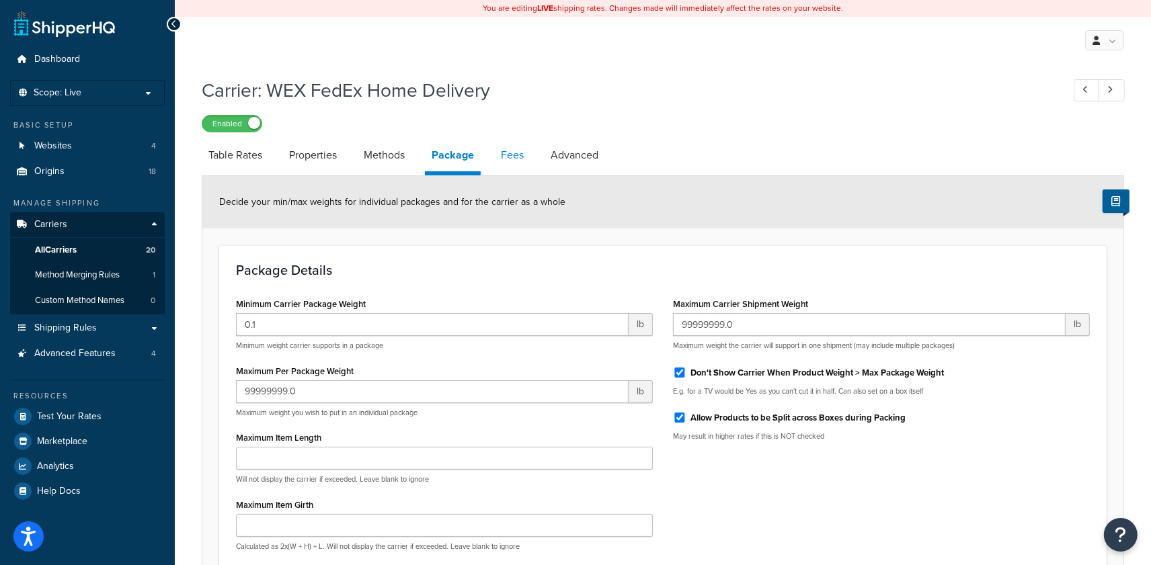
click at [500, 155] on link "Fees" at bounding box center [512, 155] width 36 height 32
select select "AFTER"
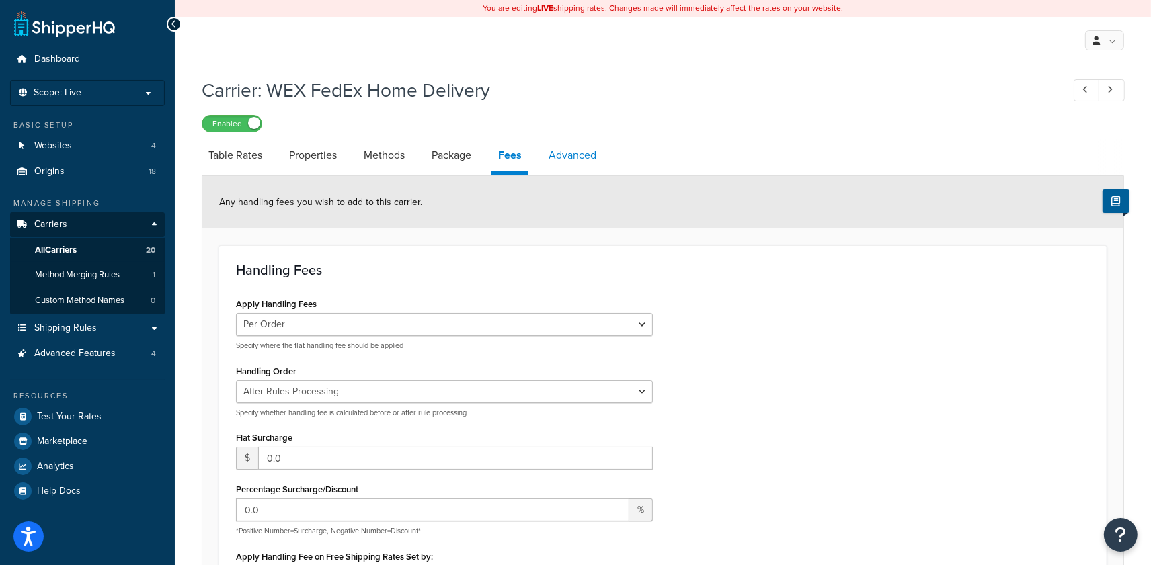
click at [569, 153] on link "Advanced" at bounding box center [572, 155] width 61 height 32
select select "false"
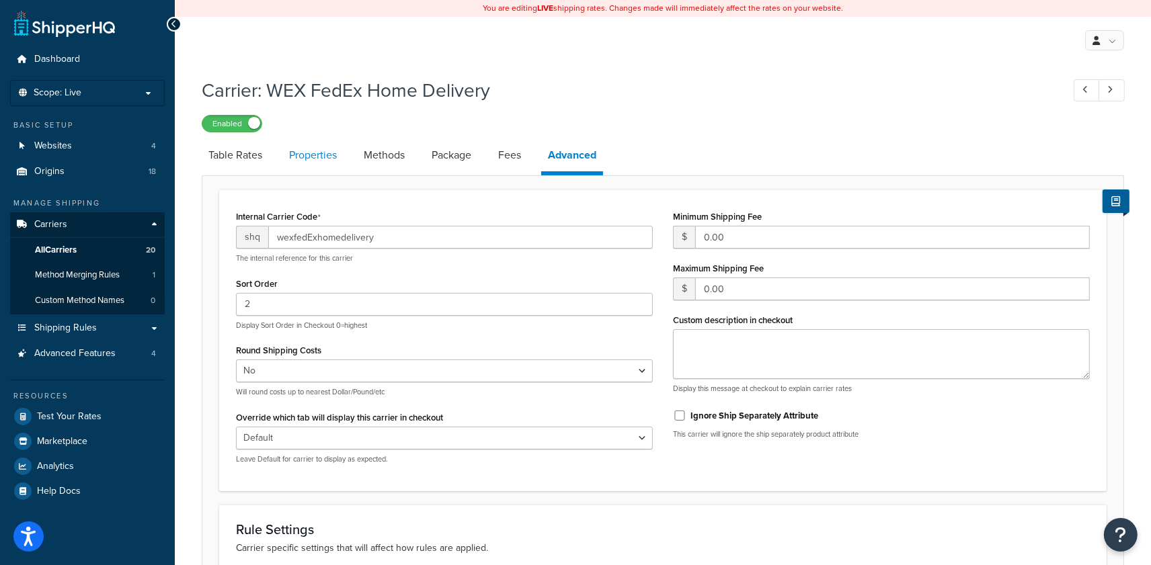
click at [308, 146] on link "Properties" at bounding box center [312, 155] width 61 height 32
select select "HIGHEST"
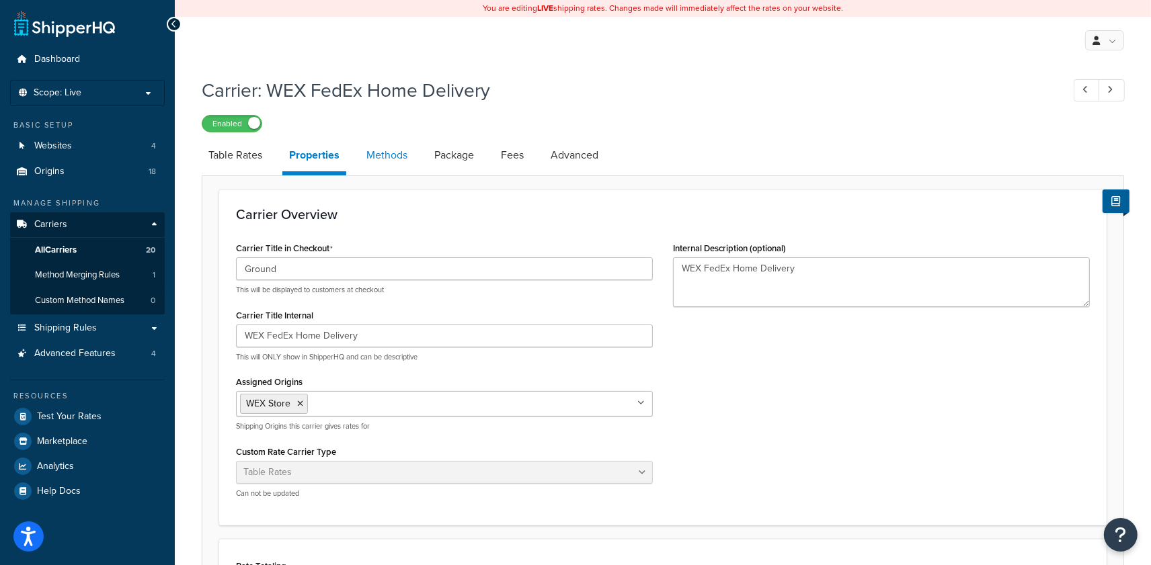
click at [387, 155] on link "Methods" at bounding box center [387, 155] width 54 height 32
select select "25"
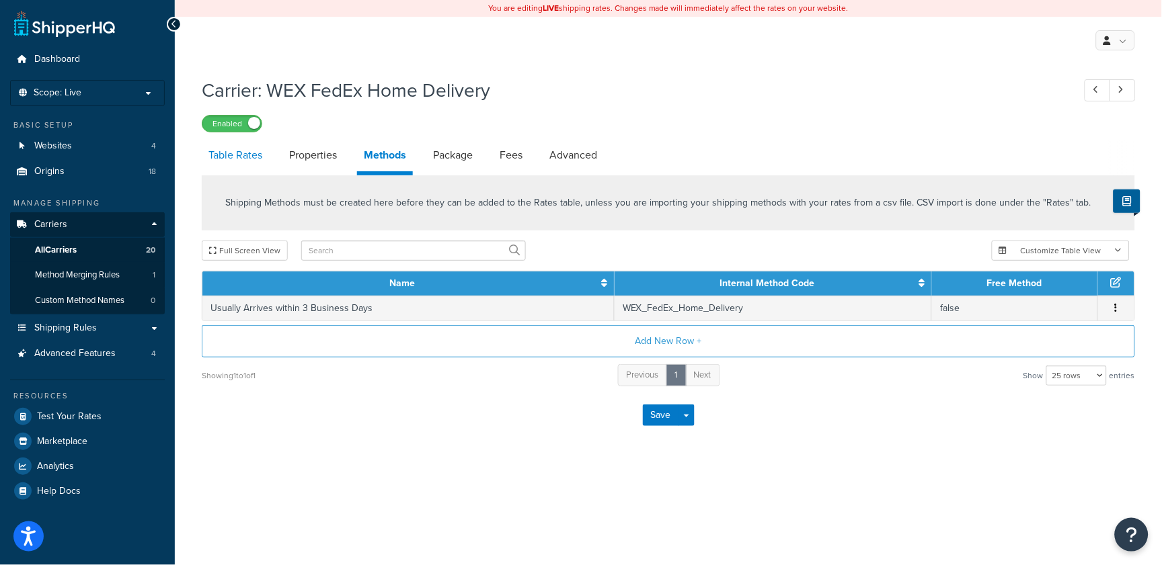
click at [237, 154] on link "Table Rates" at bounding box center [235, 155] width 67 height 32
select select "25"
